Goal: Transaction & Acquisition: Purchase product/service

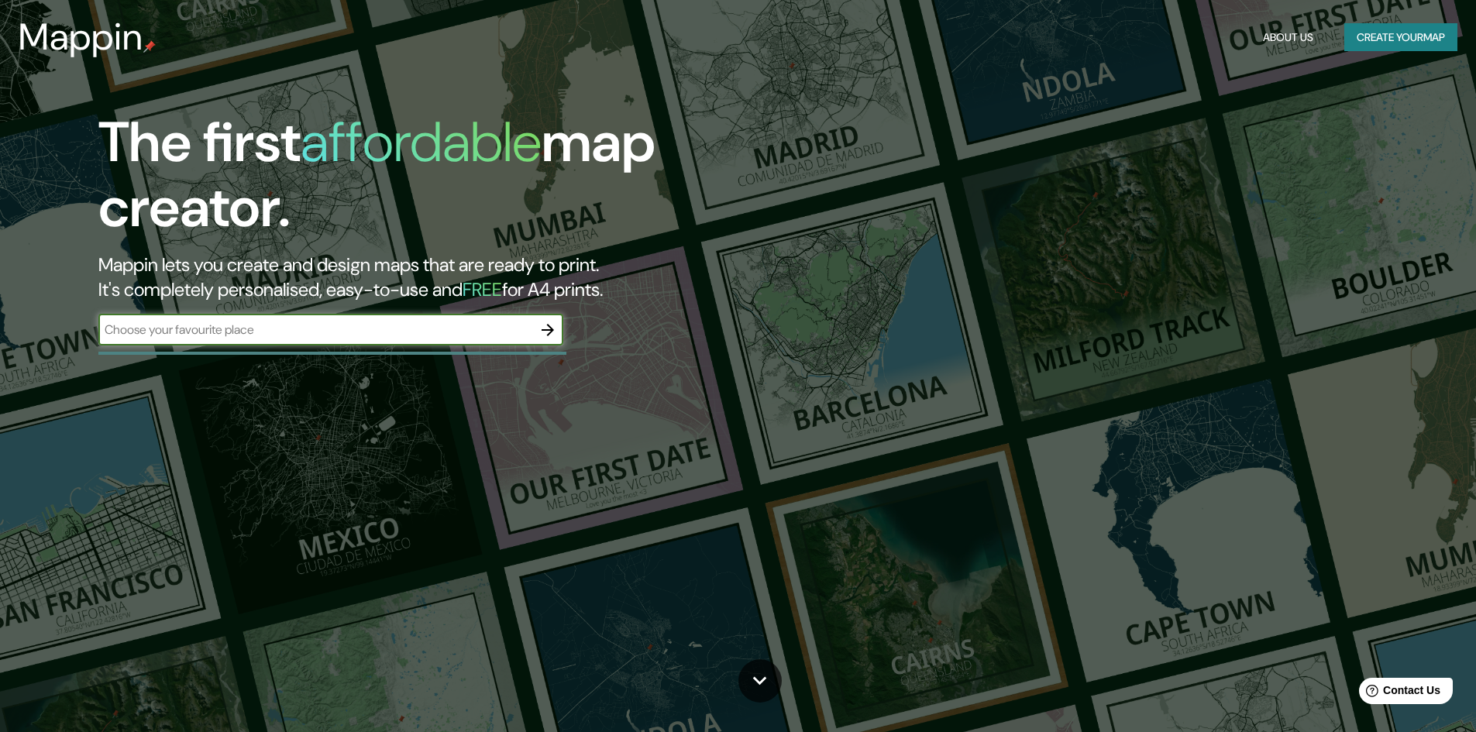
click at [435, 332] on input "text" at bounding box center [315, 330] width 434 height 18
paste input "20.745430792123305, -103.41250868929257"
type input "20.745430792123305, -103.41250868929257"
click at [540, 324] on icon "button" at bounding box center [548, 330] width 19 height 19
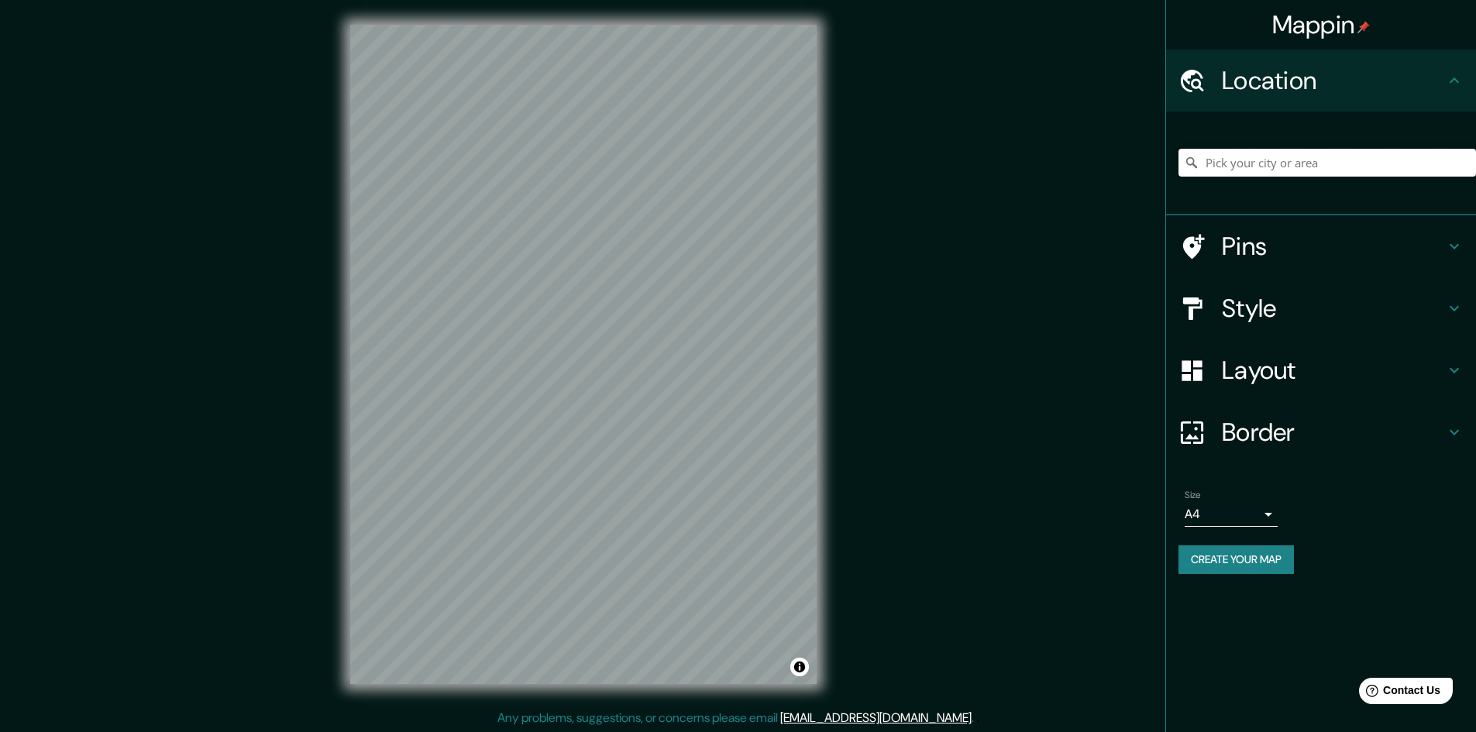
click at [1223, 166] on input "Pick your city or area" at bounding box center [1328, 163] width 298 height 28
paste input "20.745430792123305, -103.41250868929257"
type input "20.745430792123305, -103.41250868929257"
click at [819, 434] on div "© Mapbox © OpenStreetMap Improve this map" at bounding box center [583, 354] width 516 height 709
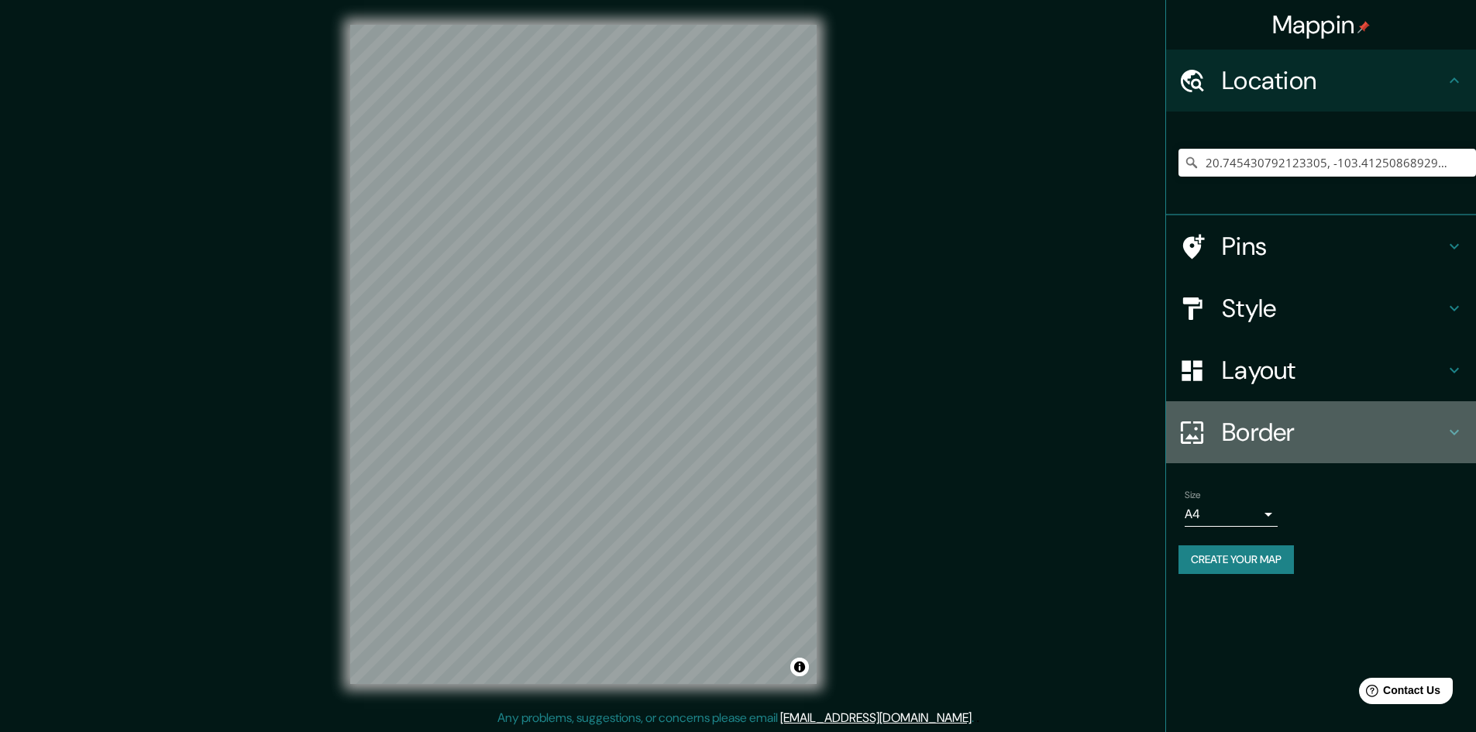
drag, startPoint x: 836, startPoint y: 470, endPoint x: 1344, endPoint y: 435, distance: 508.7
click at [1344, 435] on h4 "Border" at bounding box center [1333, 432] width 223 height 31
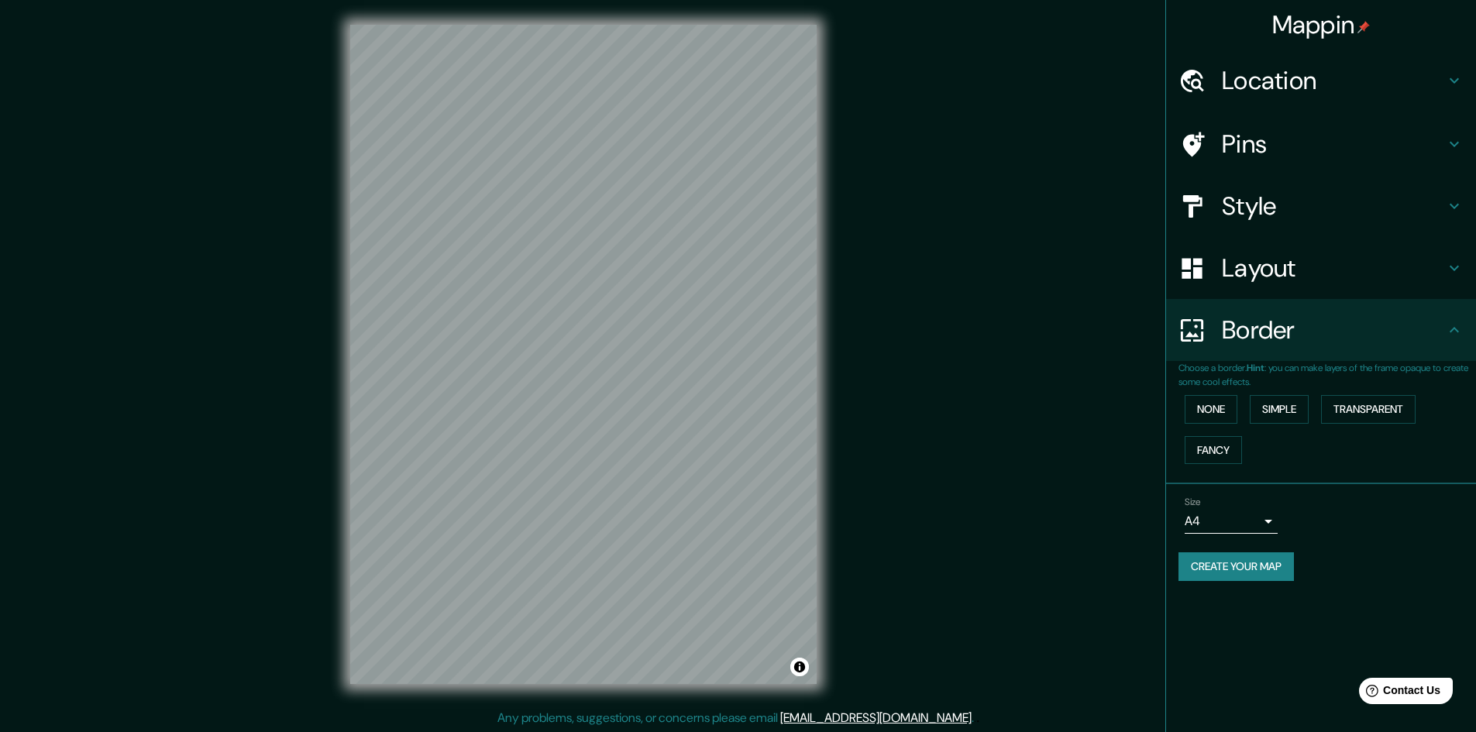
click at [1223, 262] on h4 "Layout" at bounding box center [1333, 268] width 223 height 31
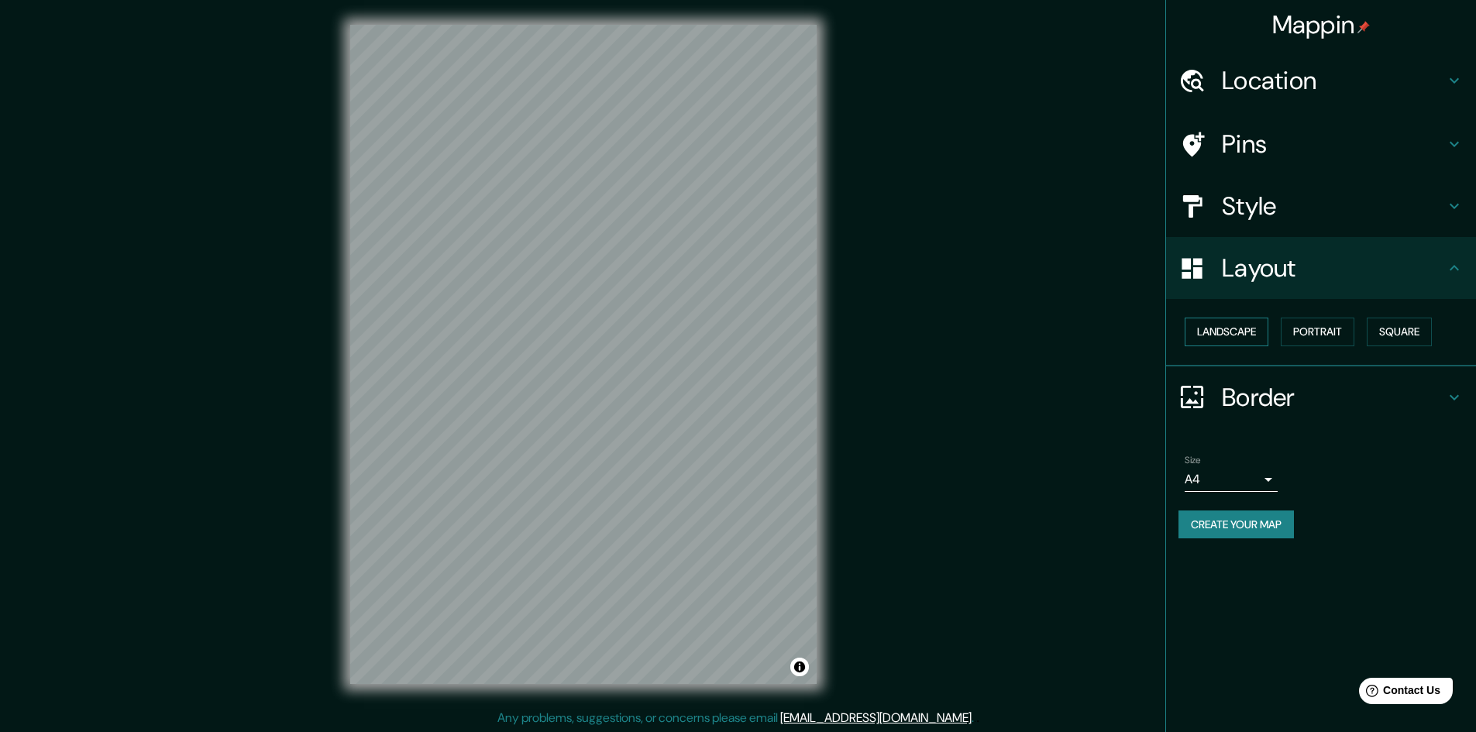
click at [1233, 324] on button "Landscape" at bounding box center [1227, 332] width 84 height 29
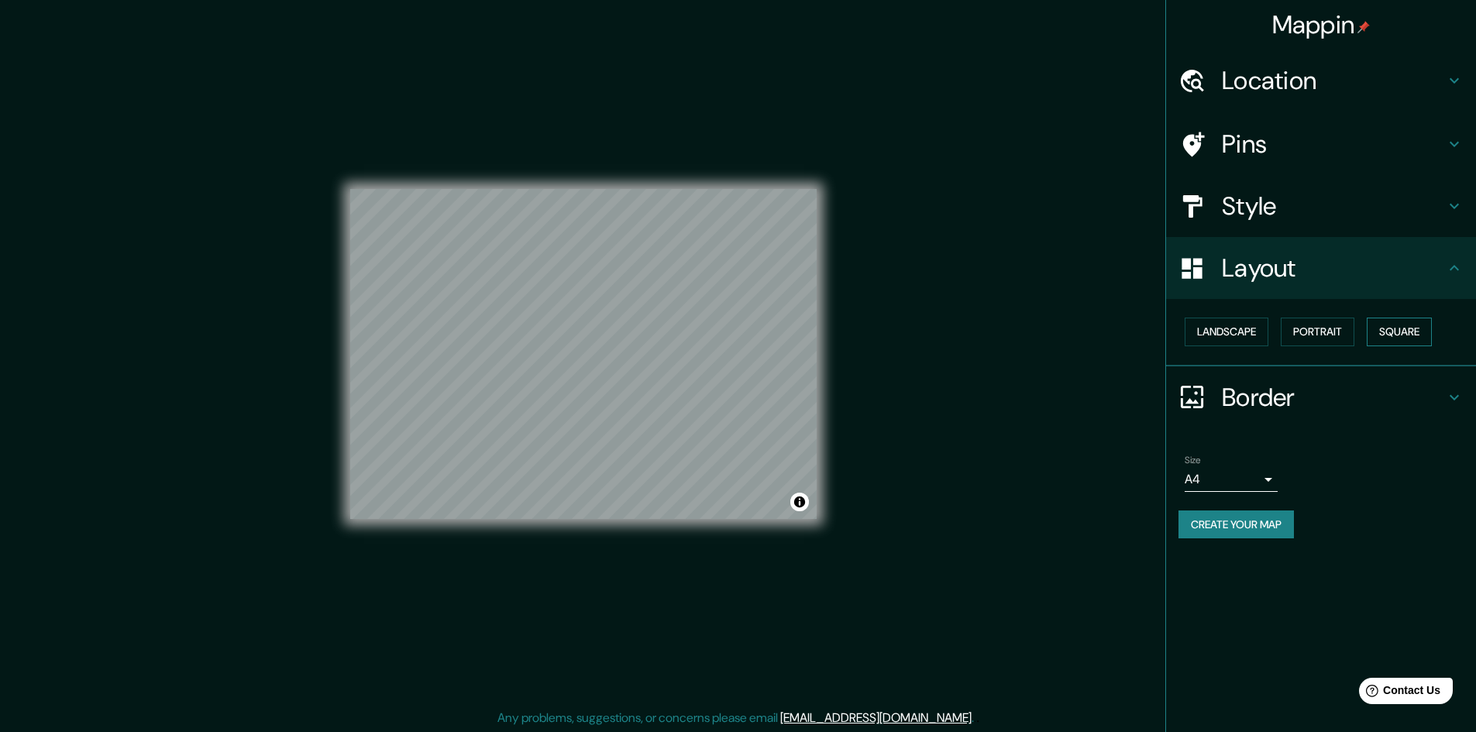
click at [1426, 328] on button "Square" at bounding box center [1399, 332] width 65 height 29
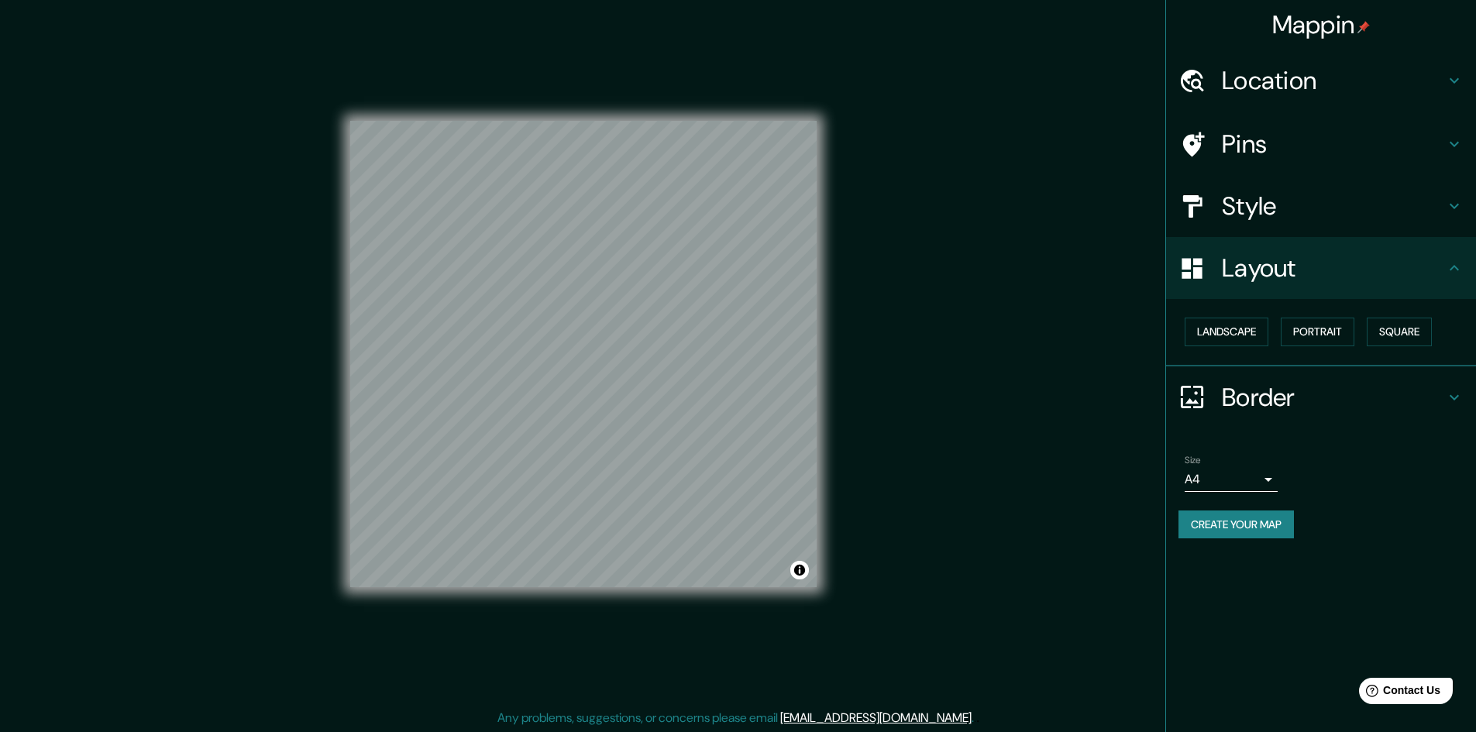
click at [1223, 201] on h4 "Style" at bounding box center [1333, 206] width 223 height 31
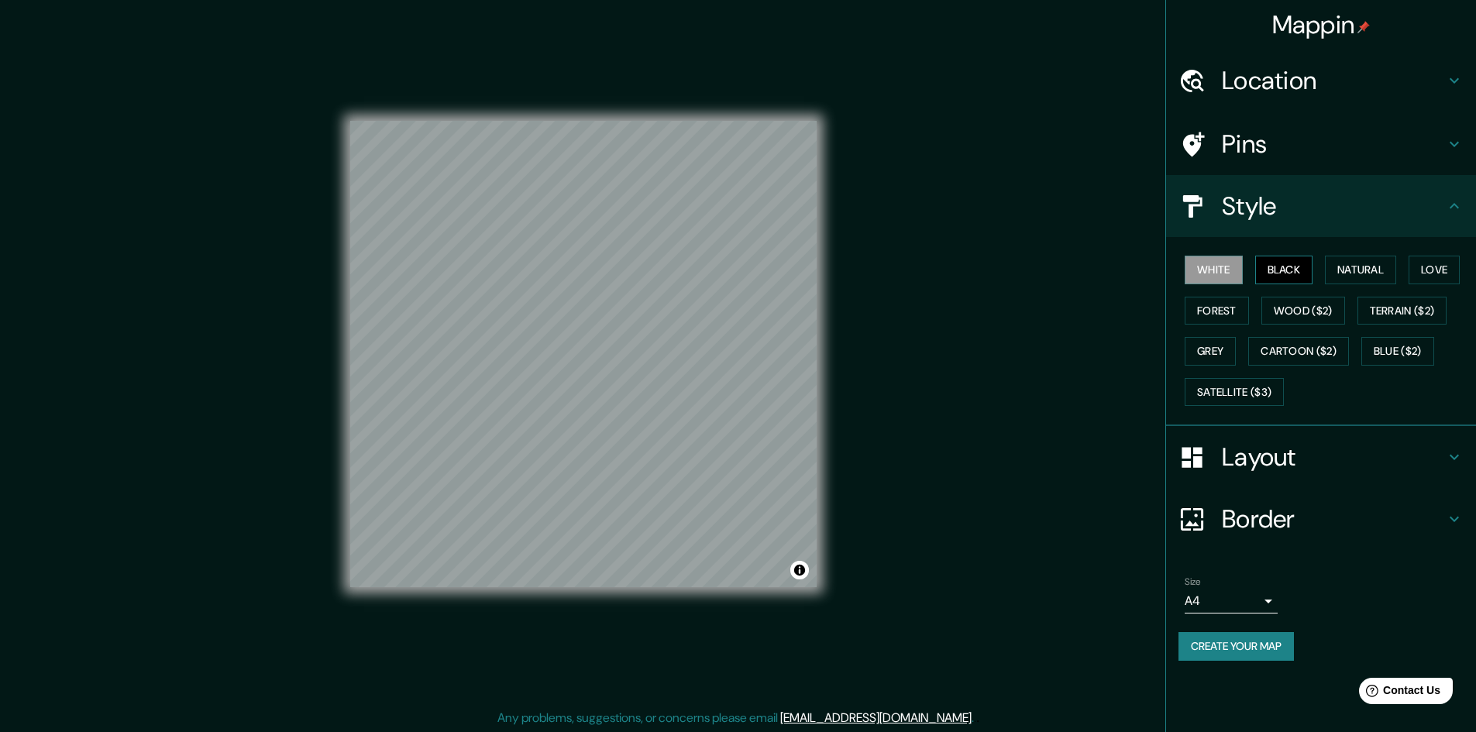
click at [1294, 263] on button "Black" at bounding box center [1284, 270] width 58 height 29
click at [1214, 268] on button "White" at bounding box center [1214, 270] width 58 height 29
click at [1385, 266] on button "Natural" at bounding box center [1360, 270] width 71 height 29
click at [1447, 272] on button "Love" at bounding box center [1434, 270] width 51 height 29
click at [1210, 313] on button "Forest" at bounding box center [1217, 311] width 64 height 29
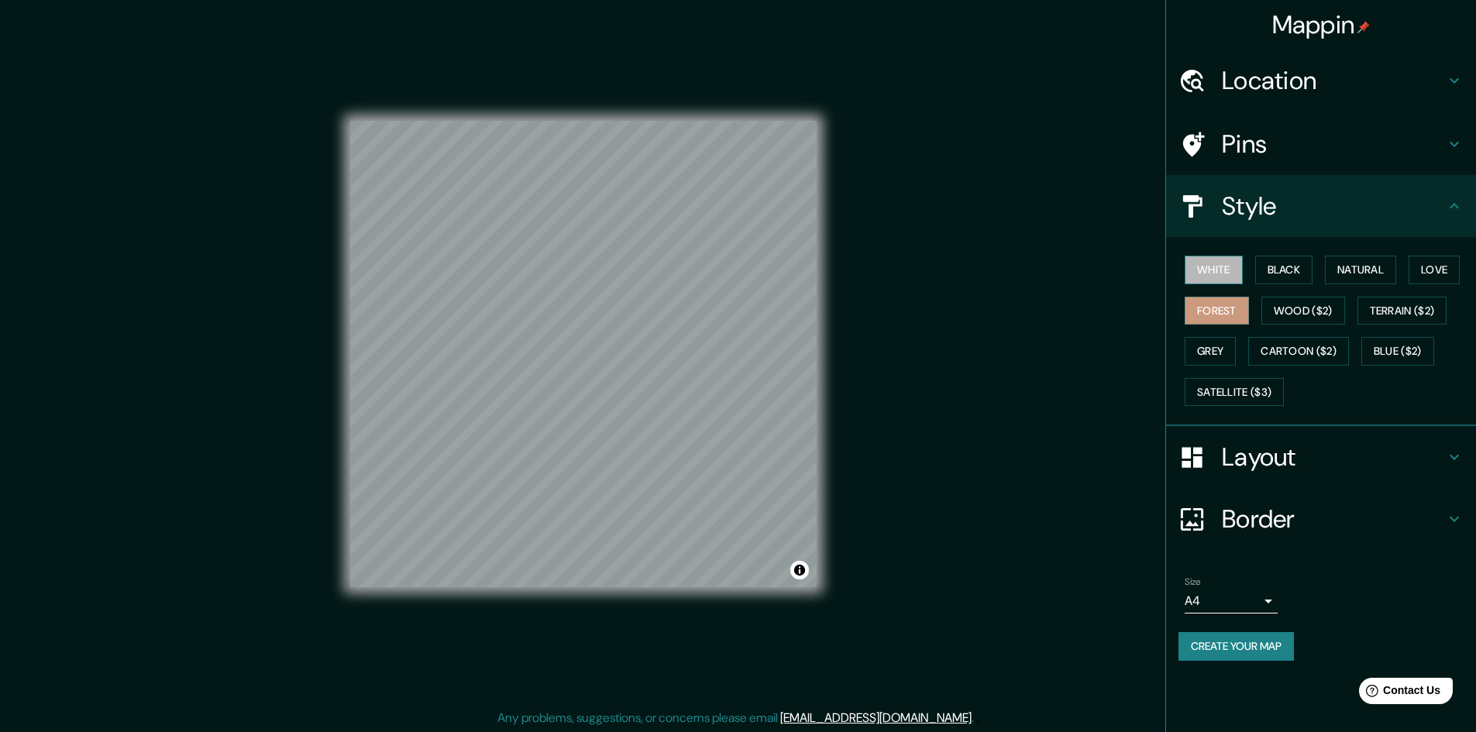
click at [1225, 276] on button "White" at bounding box center [1214, 270] width 58 height 29
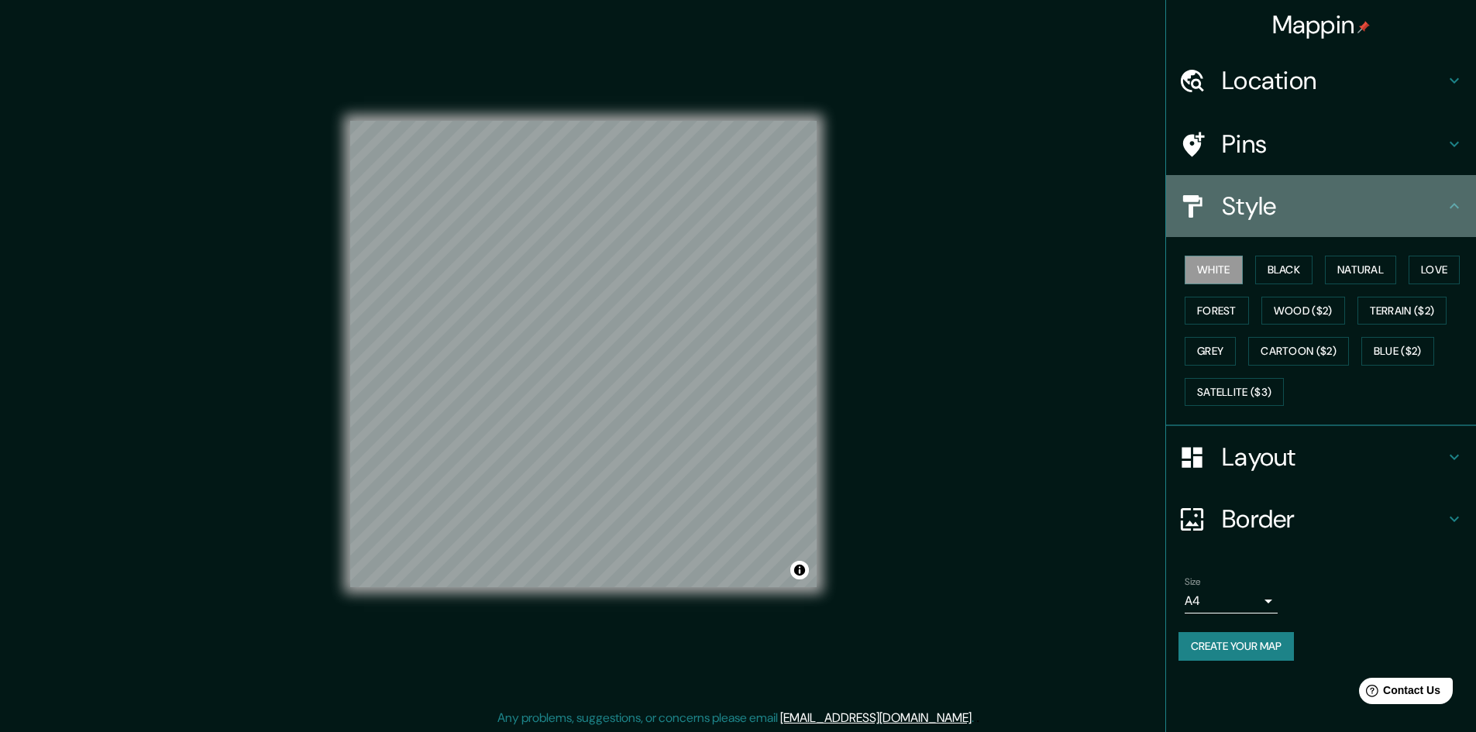
click at [1288, 215] on h4 "Style" at bounding box center [1333, 206] width 223 height 31
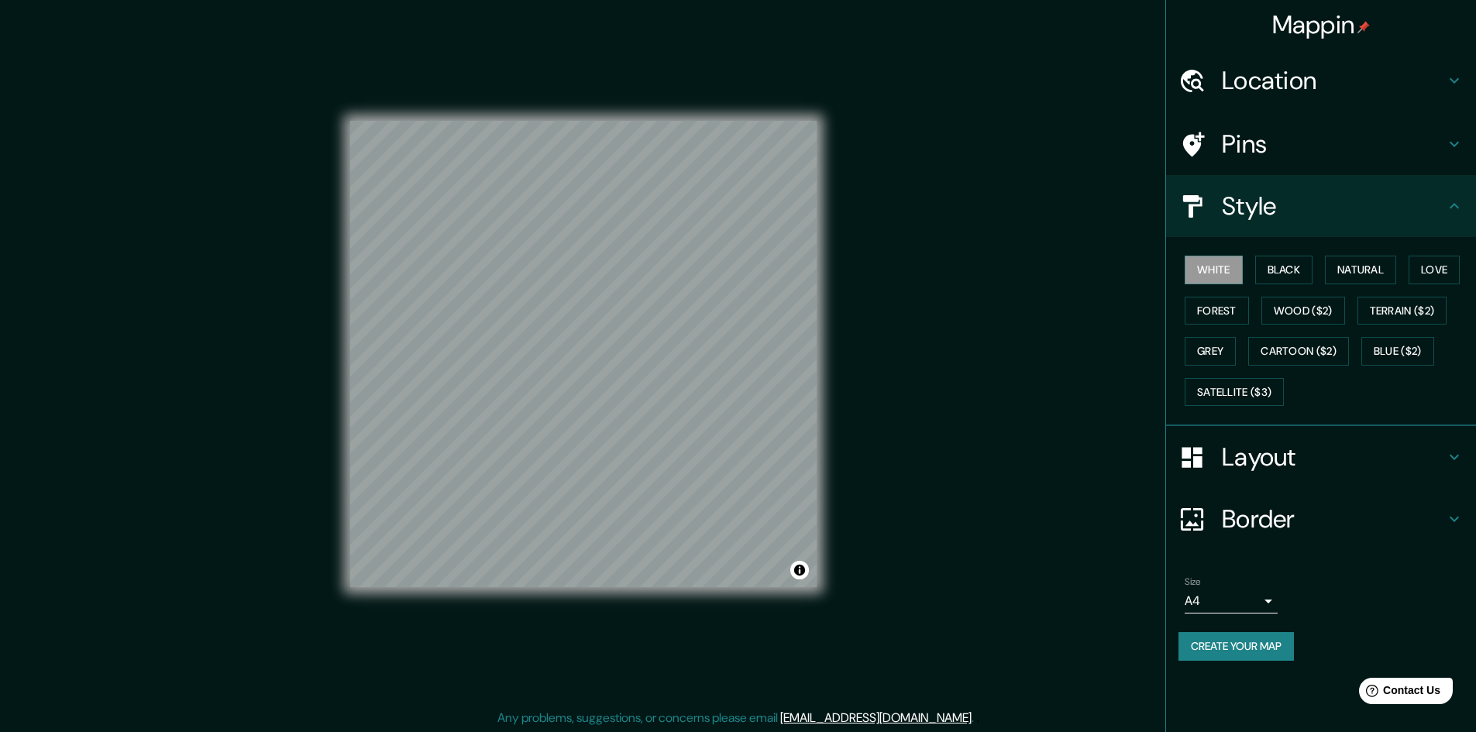
click at [1282, 170] on div "Pins" at bounding box center [1321, 144] width 310 height 62
